Goal: Task Accomplishment & Management: Complete application form

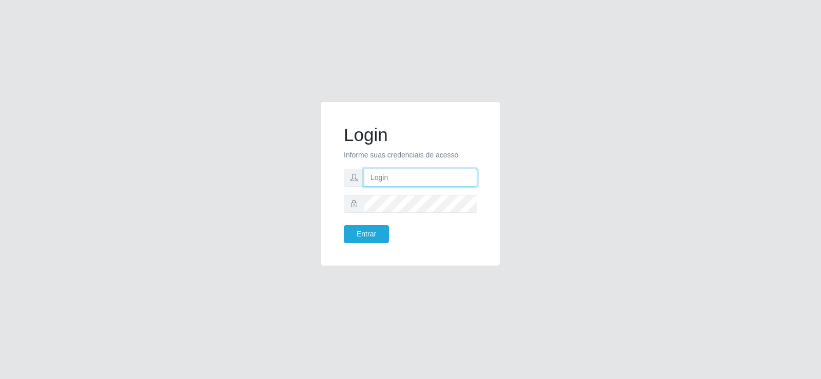
type input "[EMAIL_ADDRESS][DOMAIN_NAME]"
click at [368, 235] on button "Entrar" at bounding box center [366, 234] width 45 height 18
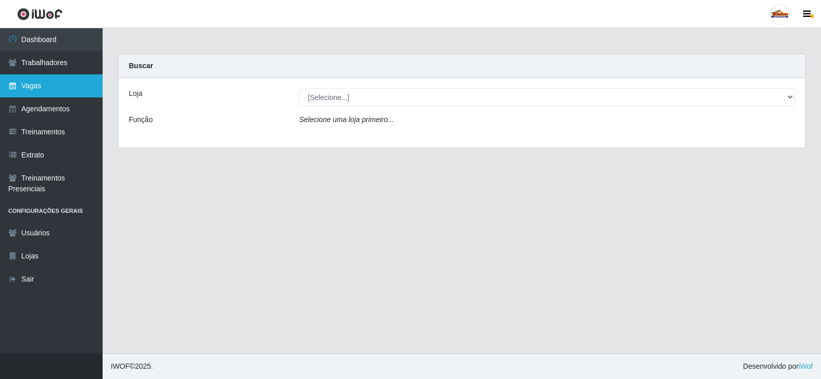
click at [40, 86] on link "Vagas" at bounding box center [51, 85] width 103 height 23
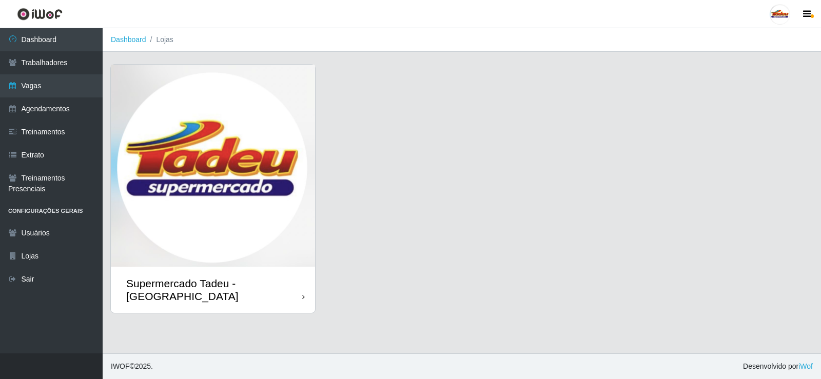
click at [120, 136] on img at bounding box center [213, 166] width 204 height 202
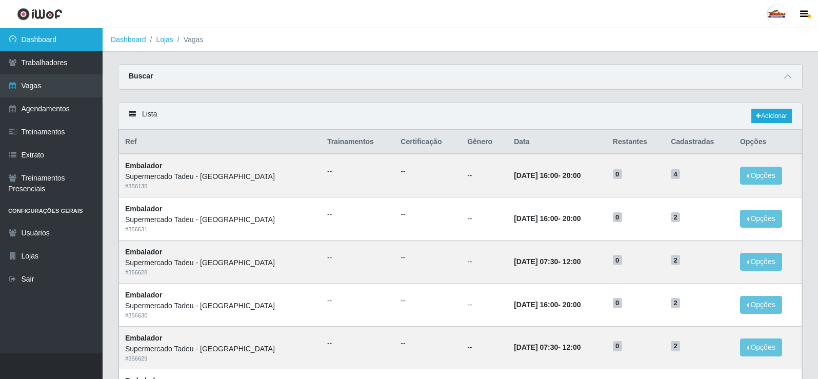
click at [13, 51] on link "Dashboard" at bounding box center [51, 39] width 103 height 23
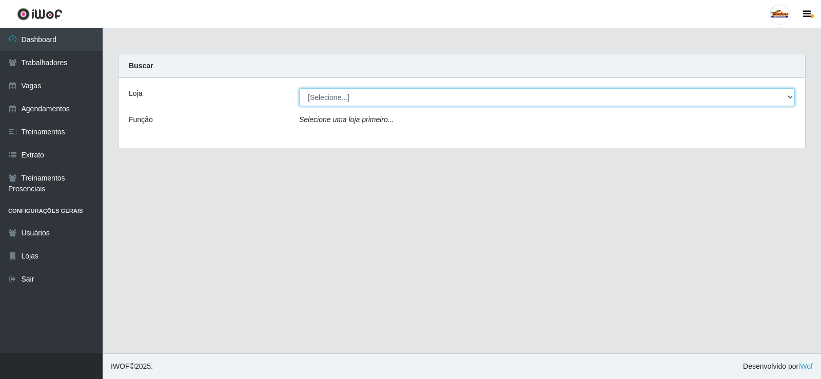
click at [351, 104] on select "[Selecione...] Supermercado Tadeu - [GEOGRAPHIC_DATA]" at bounding box center [547, 97] width 496 height 18
select select "195"
click at [299, 88] on select "[Selecione...] Supermercado Tadeu - [GEOGRAPHIC_DATA]" at bounding box center [547, 97] width 496 height 18
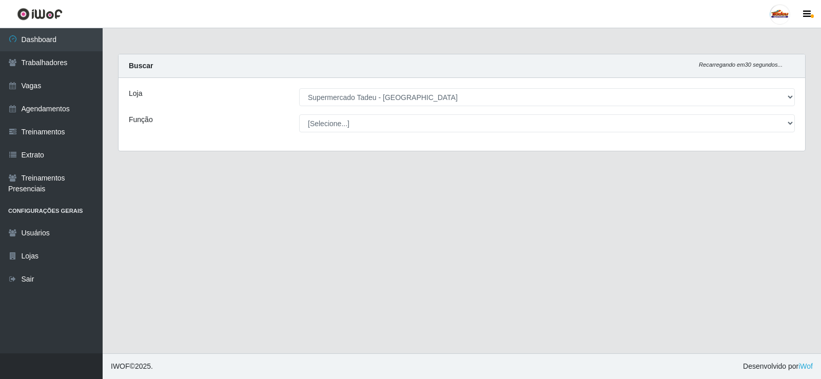
click at [343, 118] on select "[Selecione...] ASG ASG + ASG ++ Auxiliar de Estacionamento Auxiliar de Estacion…" at bounding box center [547, 123] width 496 height 18
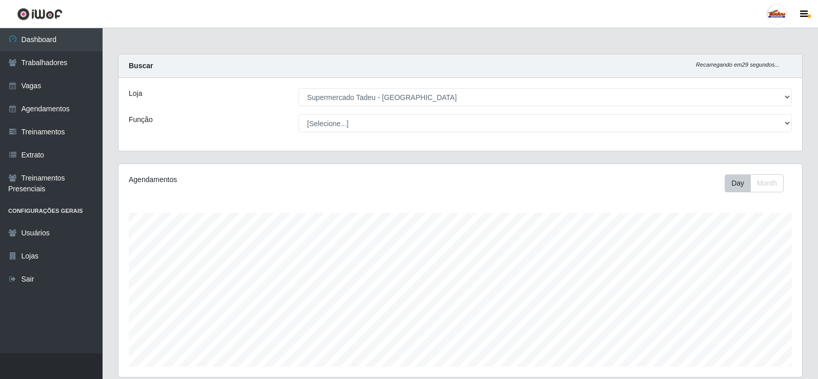
scroll to position [213, 684]
click at [345, 124] on select "[Selecione...] ASG ASG + ASG ++ Auxiliar de Estacionamento Auxiliar de Estacion…" at bounding box center [546, 123] width 494 height 18
click at [348, 127] on select "[Selecione...] ASG ASG + ASG ++ Auxiliar de Estacionamento Auxiliar de Estacion…" at bounding box center [546, 123] width 494 height 18
drag, startPoint x: 347, startPoint y: 121, endPoint x: 348, endPoint y: 126, distance: 5.2
click at [347, 121] on select "[Selecione...] ASG ASG + ASG ++ Auxiliar de Estacionamento Auxiliar de Estacion…" at bounding box center [546, 123] width 494 height 18
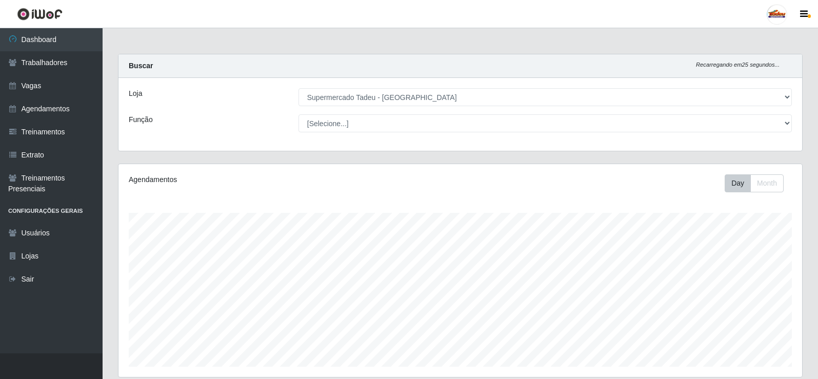
drag, startPoint x: 352, startPoint y: 126, endPoint x: 353, endPoint y: 132, distance: 5.8
click at [352, 126] on select "[Selecione...] ASG ASG + ASG ++ Auxiliar de Estacionamento Auxiliar de Estacion…" at bounding box center [546, 123] width 494 height 18
click at [299, 114] on select "[Selecione...] ASG ASG + ASG ++ Auxiliar de Estacionamento Auxiliar de Estacion…" at bounding box center [546, 123] width 494 height 18
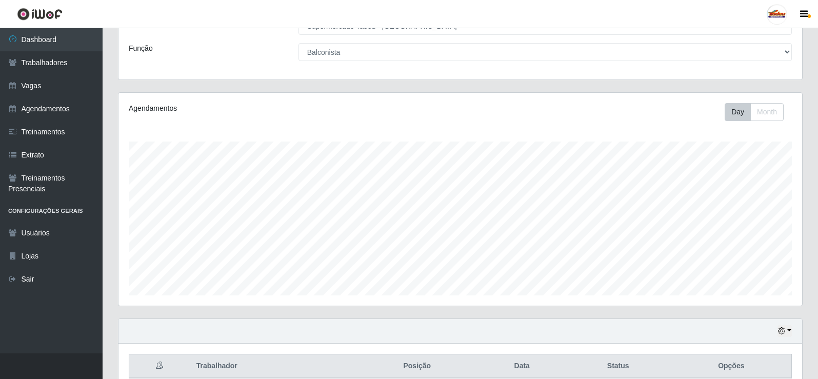
scroll to position [0, 0]
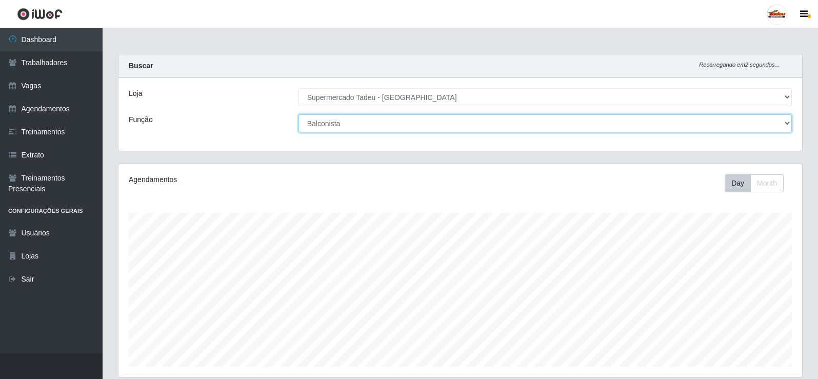
click at [349, 125] on select "[Selecione...] ASG ASG + ASG ++ Auxiliar de Estacionamento Auxiliar de Estacion…" at bounding box center [546, 123] width 494 height 18
drag, startPoint x: 349, startPoint y: 125, endPoint x: 356, endPoint y: 105, distance: 21.1
click at [349, 125] on select "[Selecione...] ASG ASG + ASG ++ Auxiliar de Estacionamento Auxiliar de Estacion…" at bounding box center [546, 123] width 494 height 18
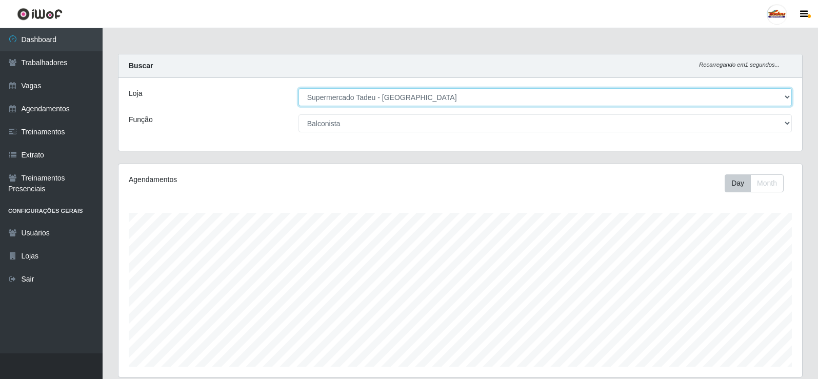
click at [356, 103] on select "[Selecione...] Supermercado Tadeu - [GEOGRAPHIC_DATA]" at bounding box center [546, 97] width 494 height 18
click at [359, 99] on select "[Selecione...] Supermercado Tadeu - [GEOGRAPHIC_DATA]" at bounding box center [546, 97] width 494 height 18
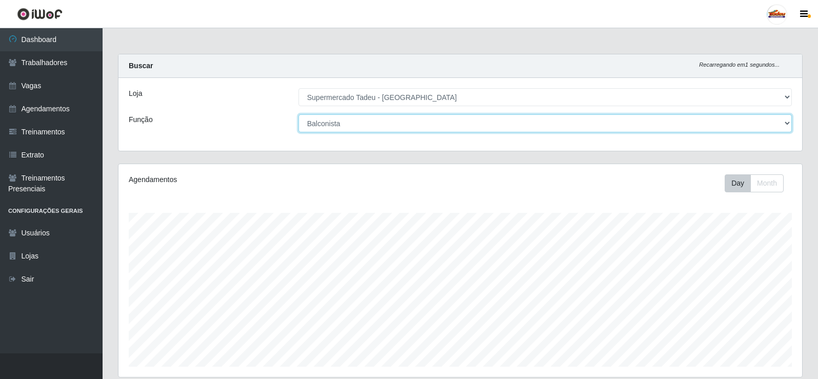
click at [361, 122] on select "[Selecione...] ASG ASG + ASG ++ Auxiliar de Estacionamento Auxiliar de Estacion…" at bounding box center [546, 123] width 494 height 18
click at [361, 123] on select "[Selecione...] ASG ASG + ASG ++ Auxiliar de Estacionamento Auxiliar de Estacion…" at bounding box center [546, 123] width 494 height 18
select select "1"
click at [299, 114] on select "[Selecione...] ASG ASG + ASG ++ Auxiliar de Estacionamento Auxiliar de Estacion…" at bounding box center [546, 123] width 494 height 18
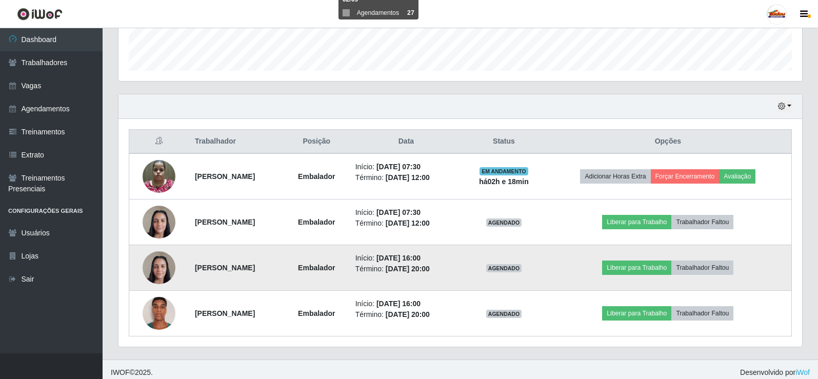
scroll to position [302, 0]
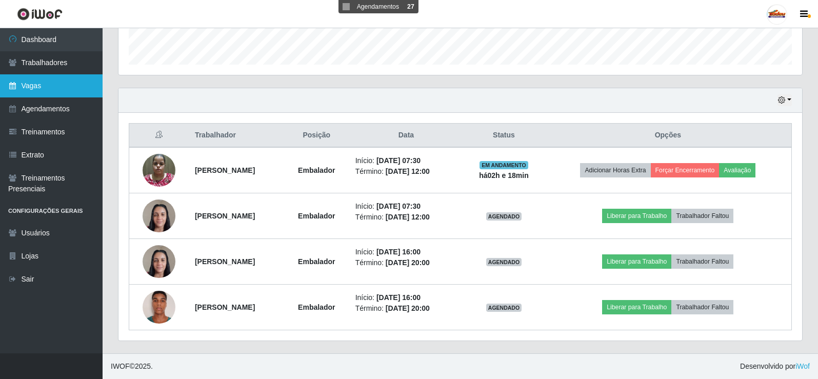
click at [49, 82] on link "Vagas" at bounding box center [51, 85] width 103 height 23
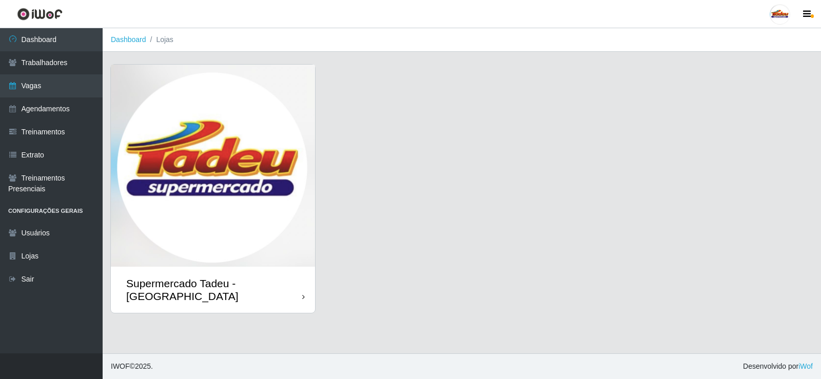
click at [194, 125] on img at bounding box center [213, 166] width 204 height 202
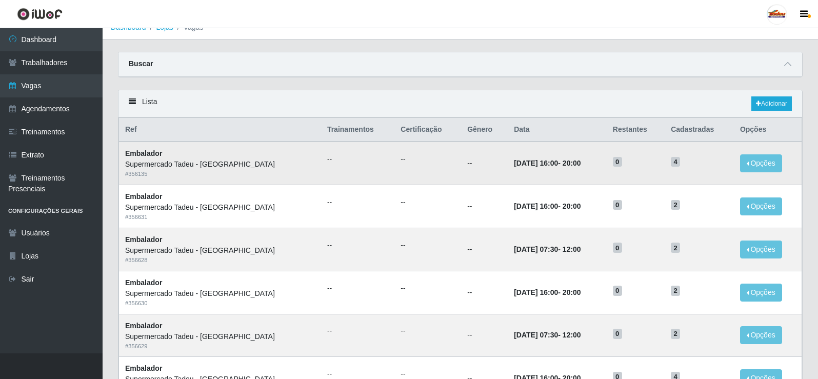
scroll to position [51, 0]
